Goal: Information Seeking & Learning: Find specific page/section

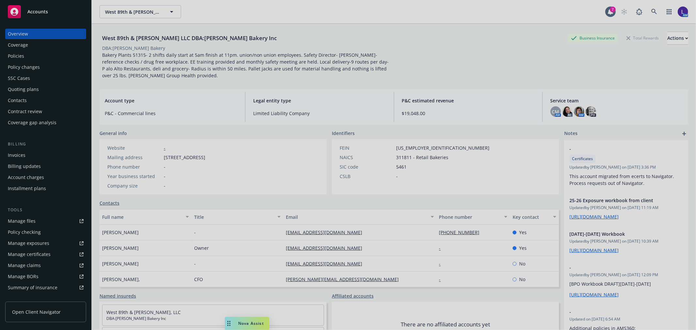
scroll to position [5, 0]
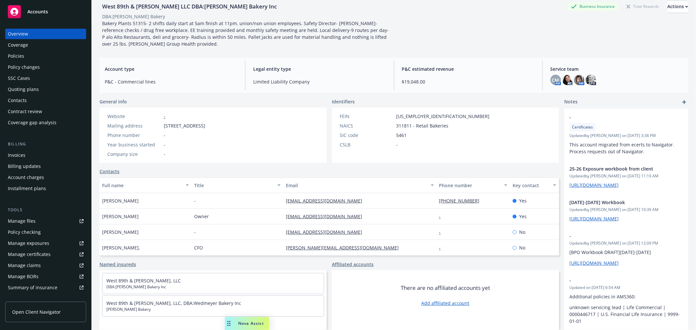
click at [31, 56] on div "Policies" at bounding box center [46, 56] width 76 height 10
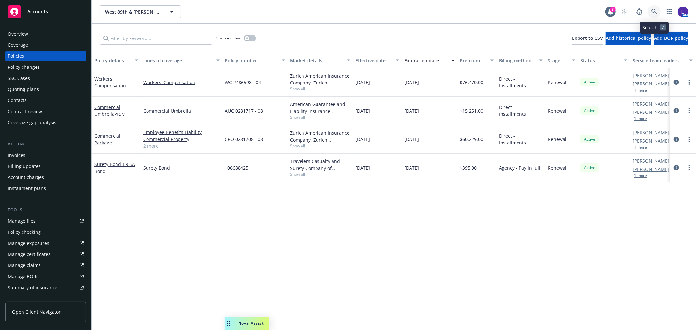
click at [652, 10] on icon at bounding box center [655, 12] width 6 height 6
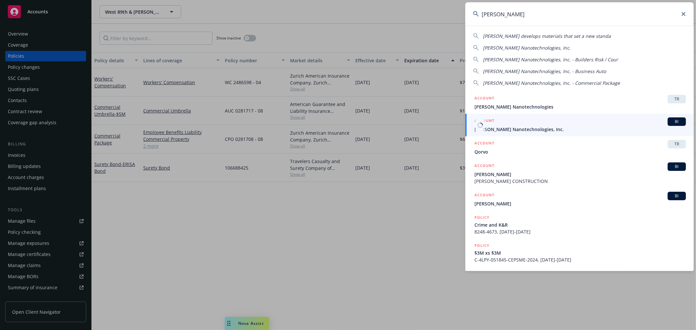
type input "[PERSON_NAME]"
click at [494, 127] on span "[PERSON_NAME] Nanotechnologies, Inc." at bounding box center [581, 129] width 212 height 7
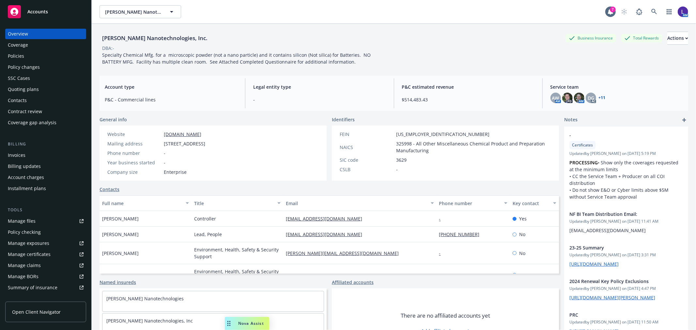
click at [16, 60] on div "Policies" at bounding box center [16, 56] width 16 height 10
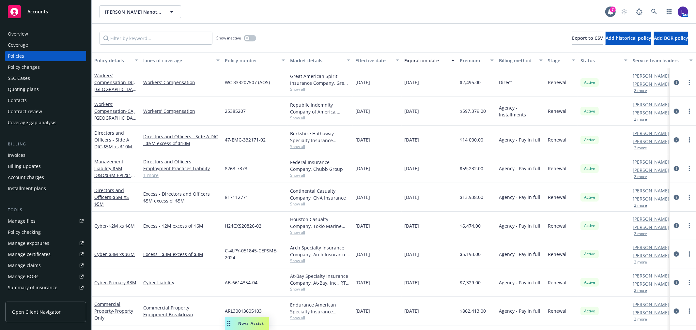
click at [638, 118] on button "2 more" at bounding box center [640, 120] width 13 height 4
click at [654, 12] on icon at bounding box center [655, 12] width 6 height 6
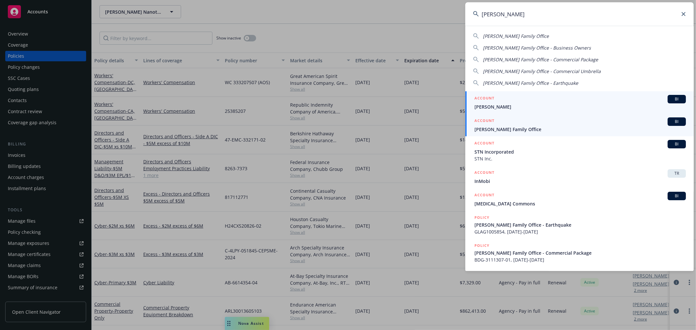
type input "[PERSON_NAME]"
click at [498, 125] on div "ACCOUNT BI" at bounding box center [581, 122] width 212 height 8
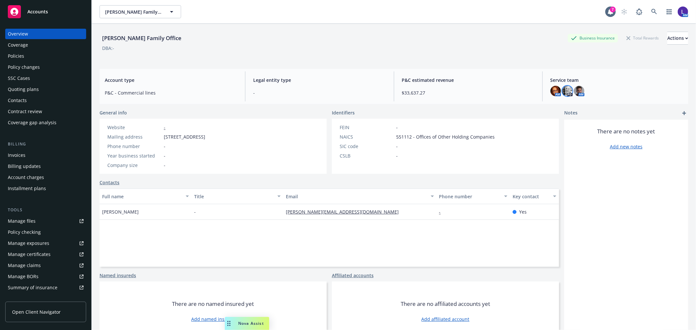
click at [565, 89] on img at bounding box center [568, 91] width 10 height 10
click at [648, 10] on link at bounding box center [654, 11] width 13 height 13
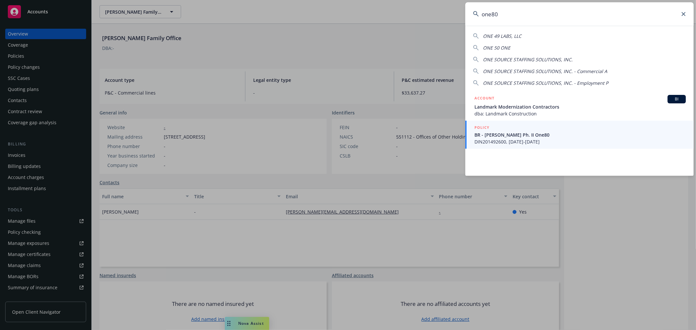
drag, startPoint x: 505, startPoint y: 14, endPoint x: 465, endPoint y: 7, distance: 41.4
click at [465, 7] on div "one80 ONE 49 LABS, LLC ONE 50 ONE ONE SOURCE STAFFING SOLUTIONS, INC. ONE SOURC…" at bounding box center [348, 165] width 696 height 330
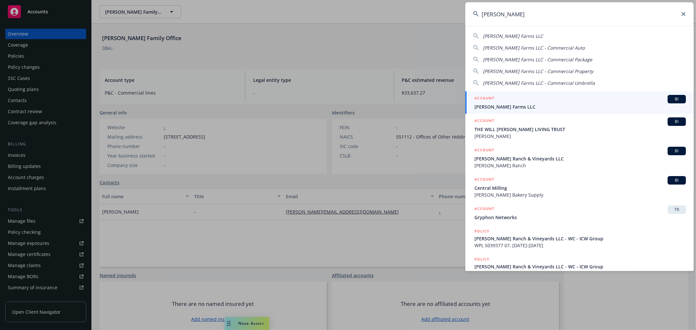
type input "[PERSON_NAME]"
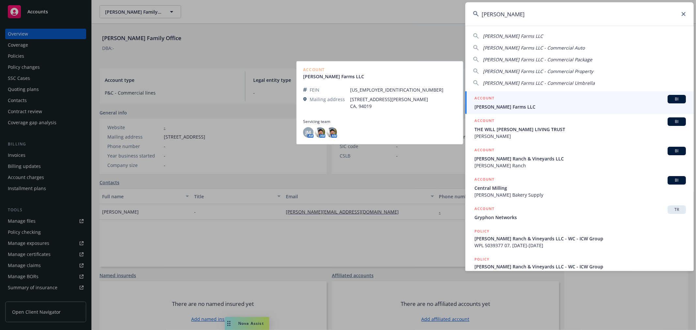
click at [498, 104] on span "[PERSON_NAME] Farms LLC" at bounding box center [581, 107] width 212 height 7
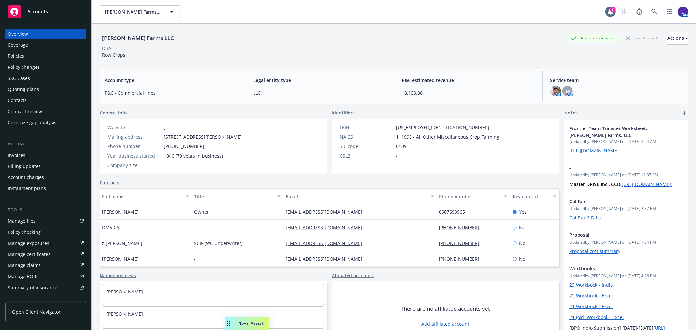
click at [23, 55] on div "Policies" at bounding box center [16, 56] width 16 height 10
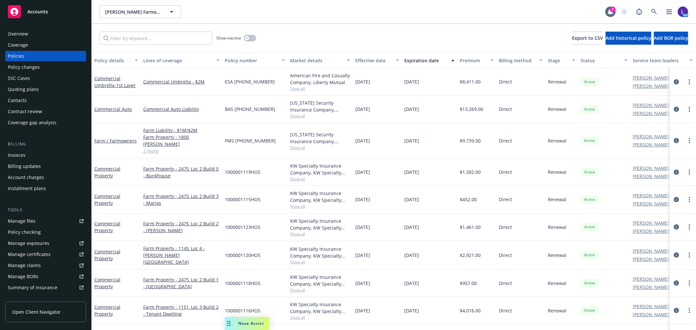
click at [28, 33] on div "Overview" at bounding box center [46, 34] width 76 height 10
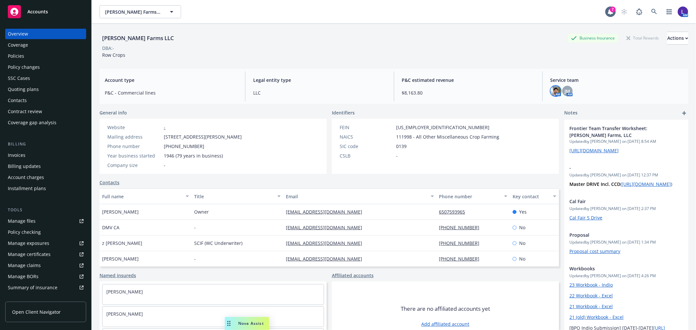
click at [554, 89] on img at bounding box center [556, 91] width 10 height 10
click at [565, 92] on span "JM" at bounding box center [568, 91] width 6 height 7
click at [551, 92] on img at bounding box center [556, 91] width 10 height 10
